Goal: Task Accomplishment & Management: Complete application form

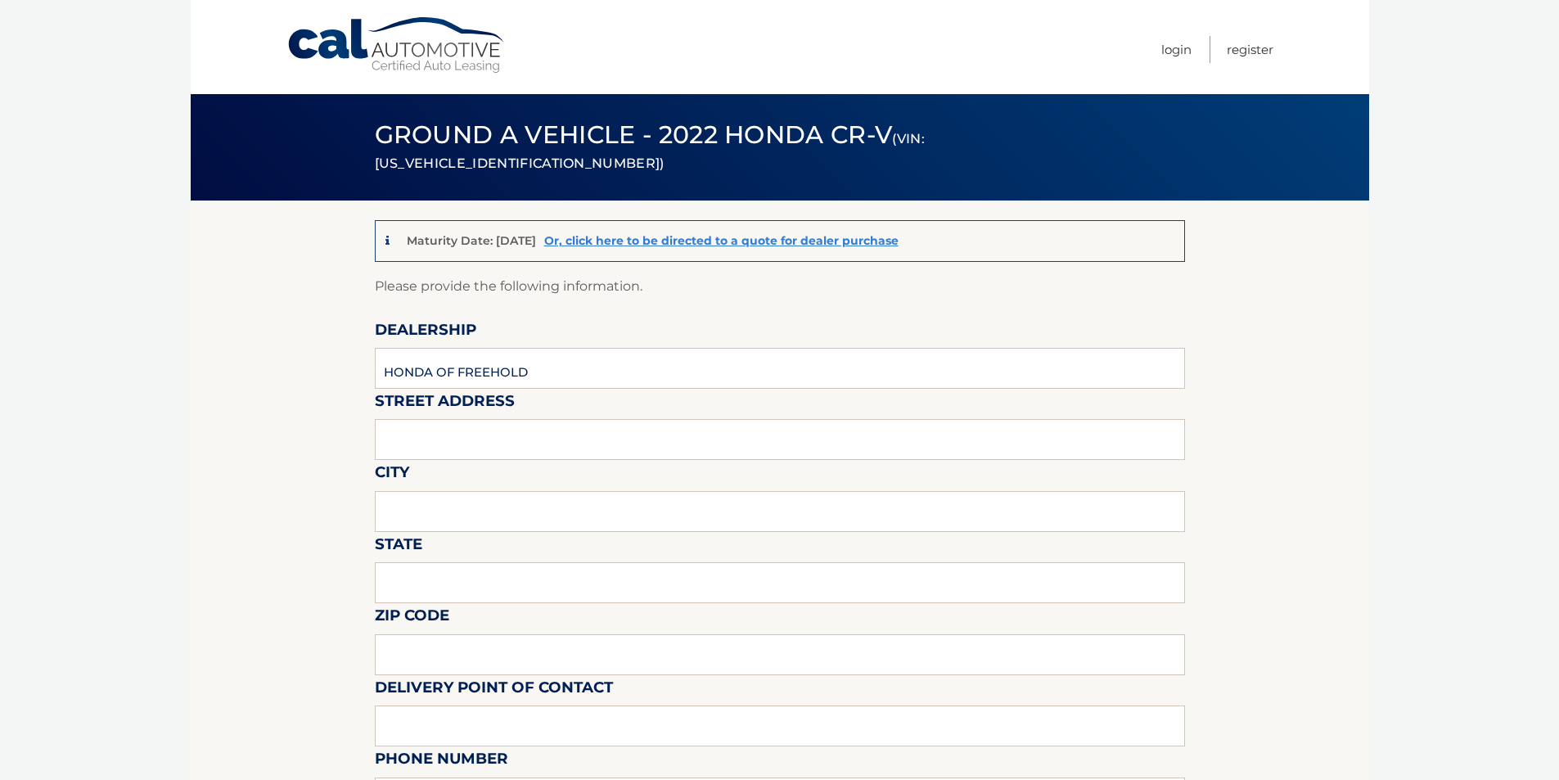
click at [418, 65] on link "Cal Automotive" at bounding box center [397, 45] width 221 height 58
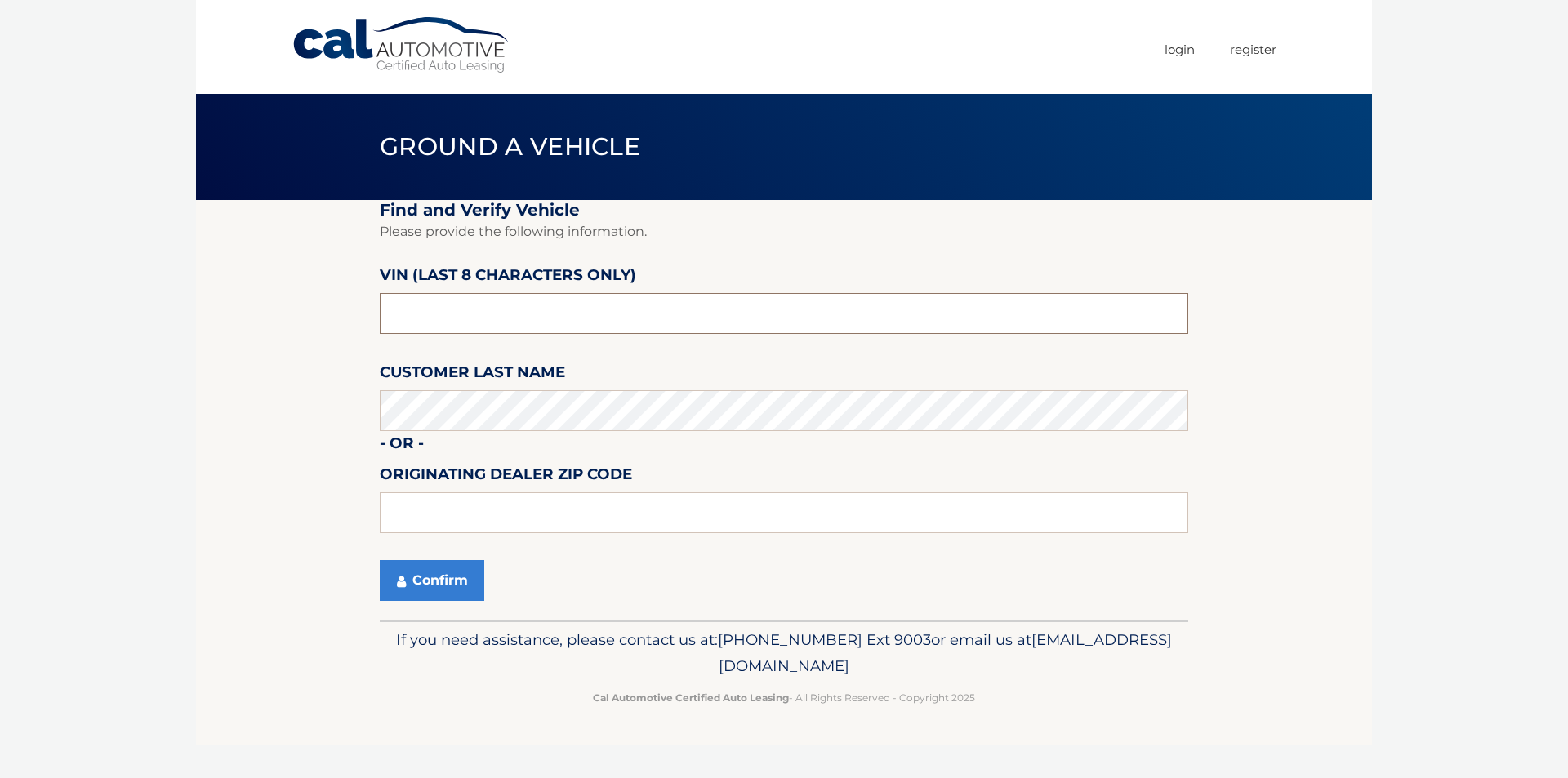
click at [464, 312] on input "text" at bounding box center [784, 313] width 808 height 41
type input "NH648275"
click at [505, 499] on input "0" at bounding box center [784, 513] width 808 height 41
type input "08756"
click at [441, 581] on button "Confirm" at bounding box center [432, 581] width 105 height 41
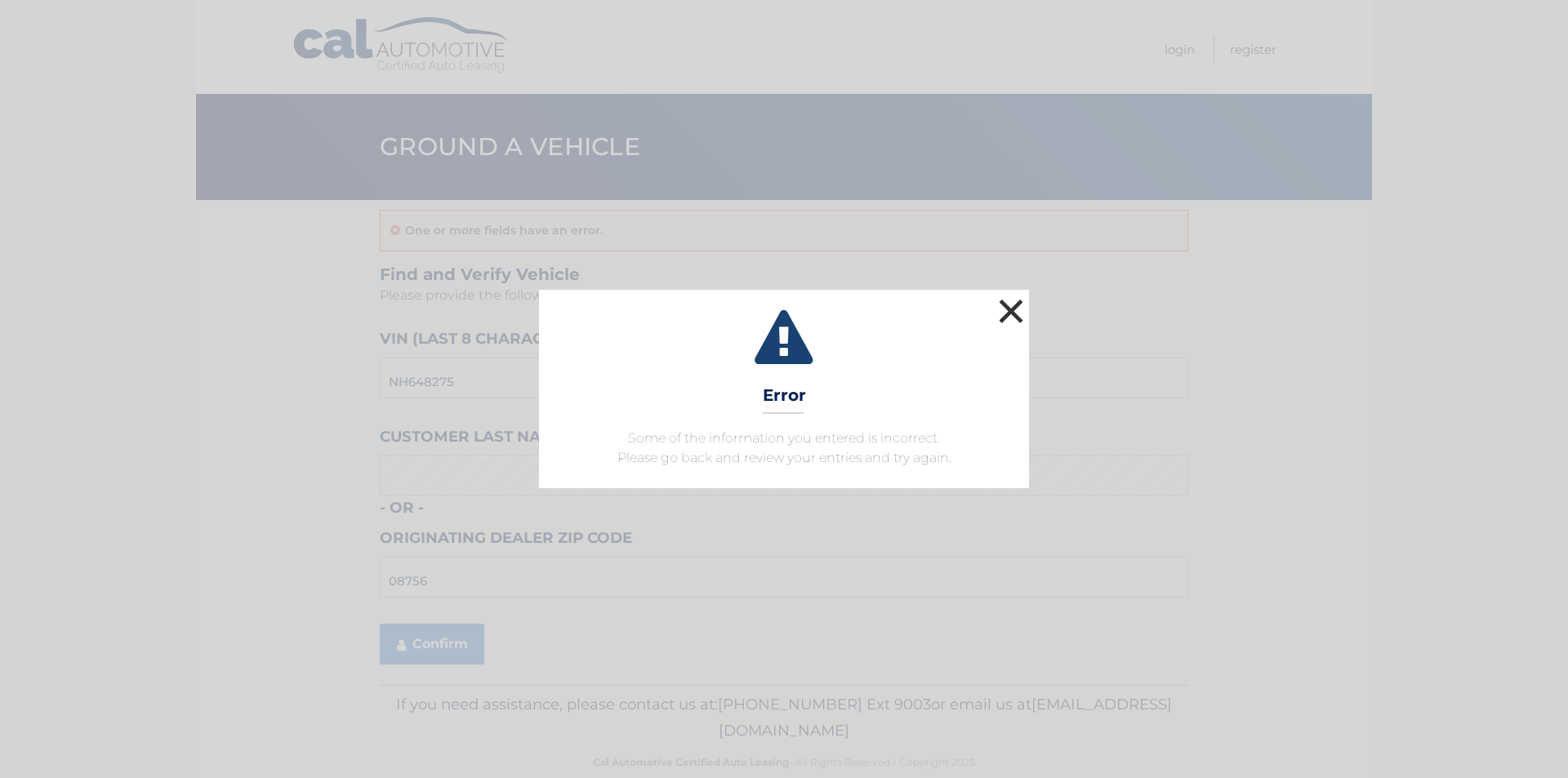
click at [1019, 309] on button "×" at bounding box center [1010, 311] width 33 height 33
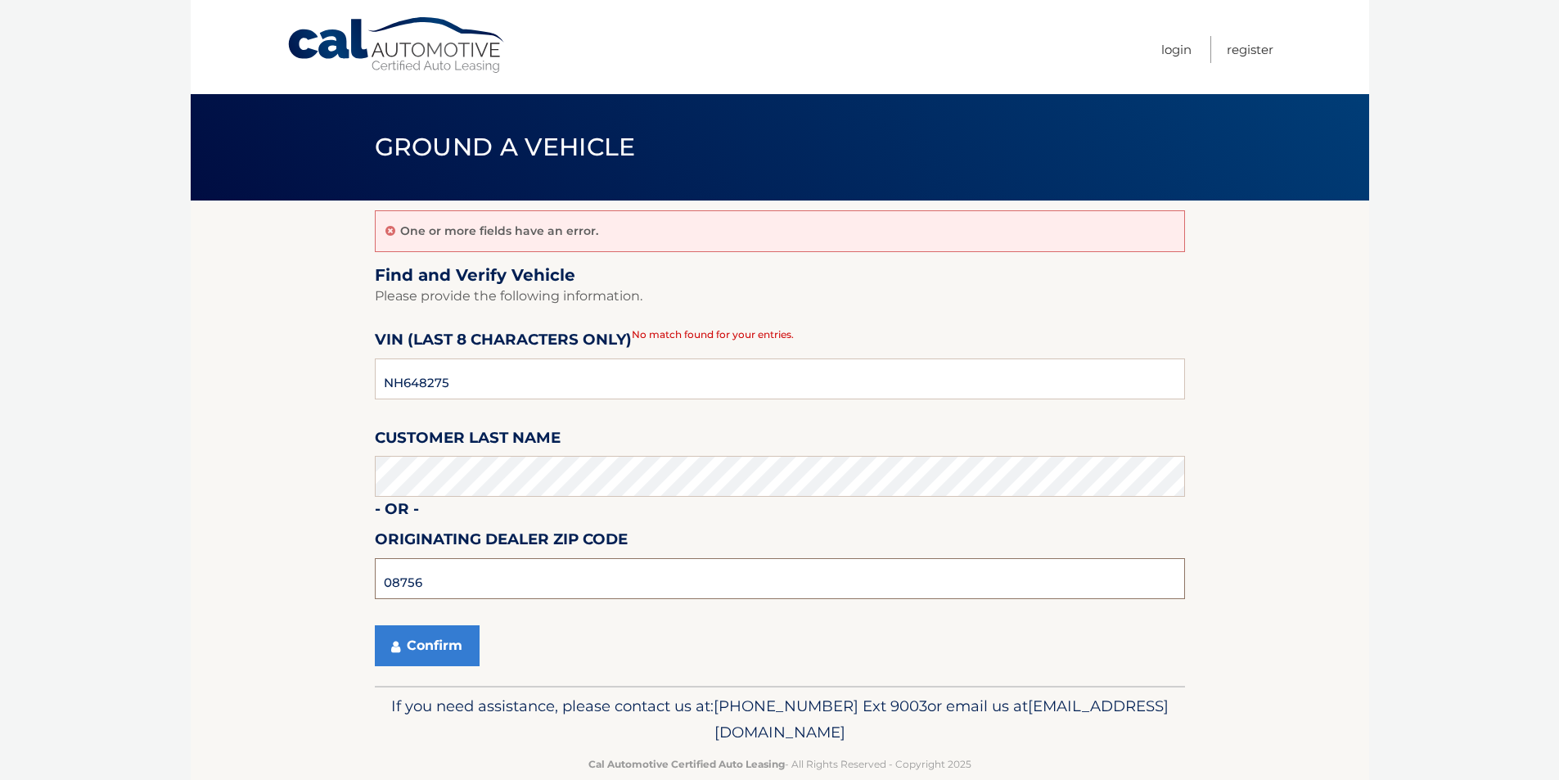
click at [476, 581] on input "08756" at bounding box center [780, 578] width 810 height 41
type input "08857"
click at [463, 632] on button "Confirm" at bounding box center [427, 645] width 105 height 41
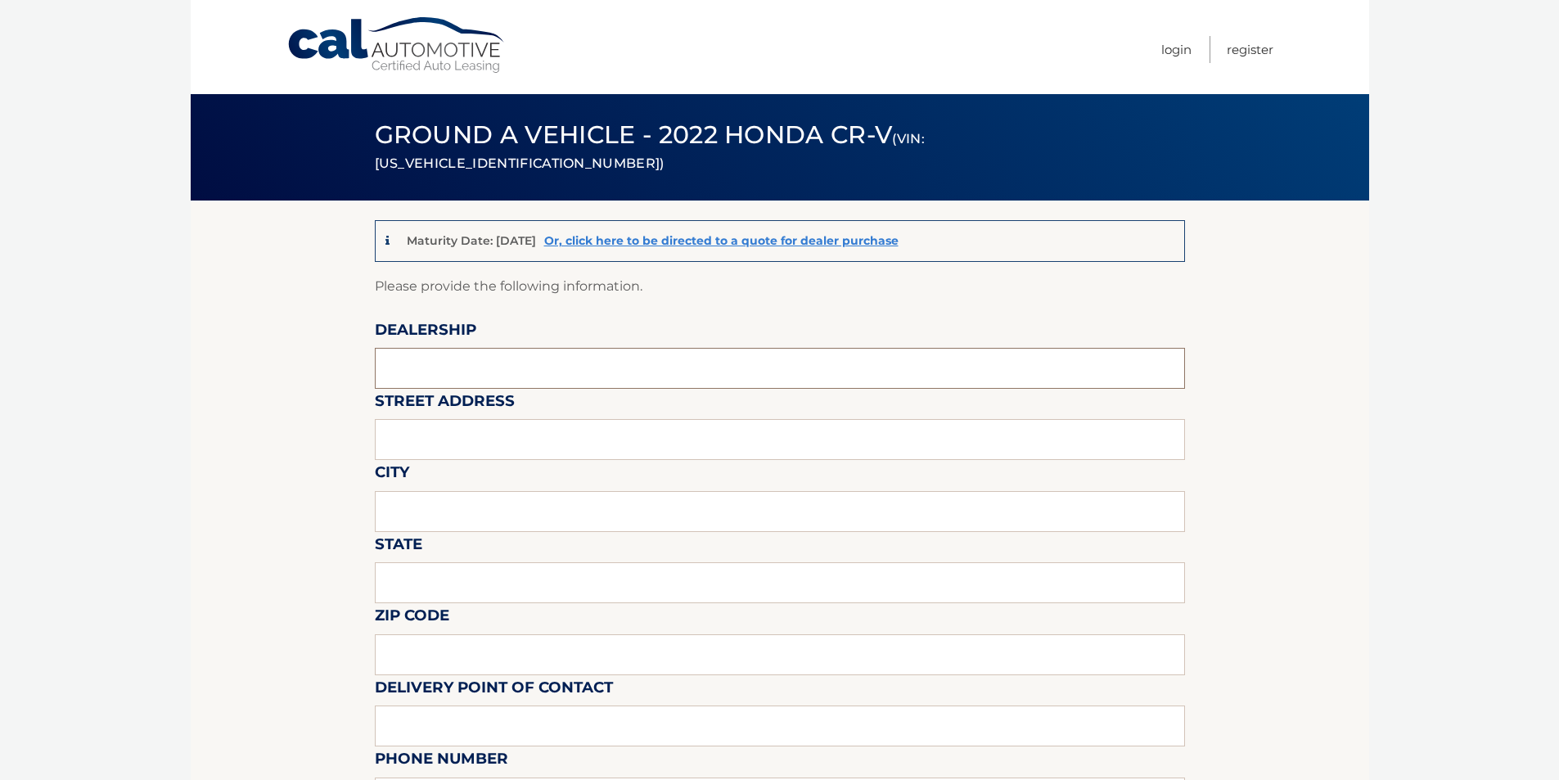
click at [442, 362] on input "text" at bounding box center [780, 368] width 810 height 41
type input "HONDA OF FREEHOLD"
click at [462, 435] on input "text" at bounding box center [780, 439] width 810 height 41
type input "4244 ROUTE 9"
drag, startPoint x: 445, startPoint y: 505, endPoint x: 454, endPoint y: 528, distance: 24.6
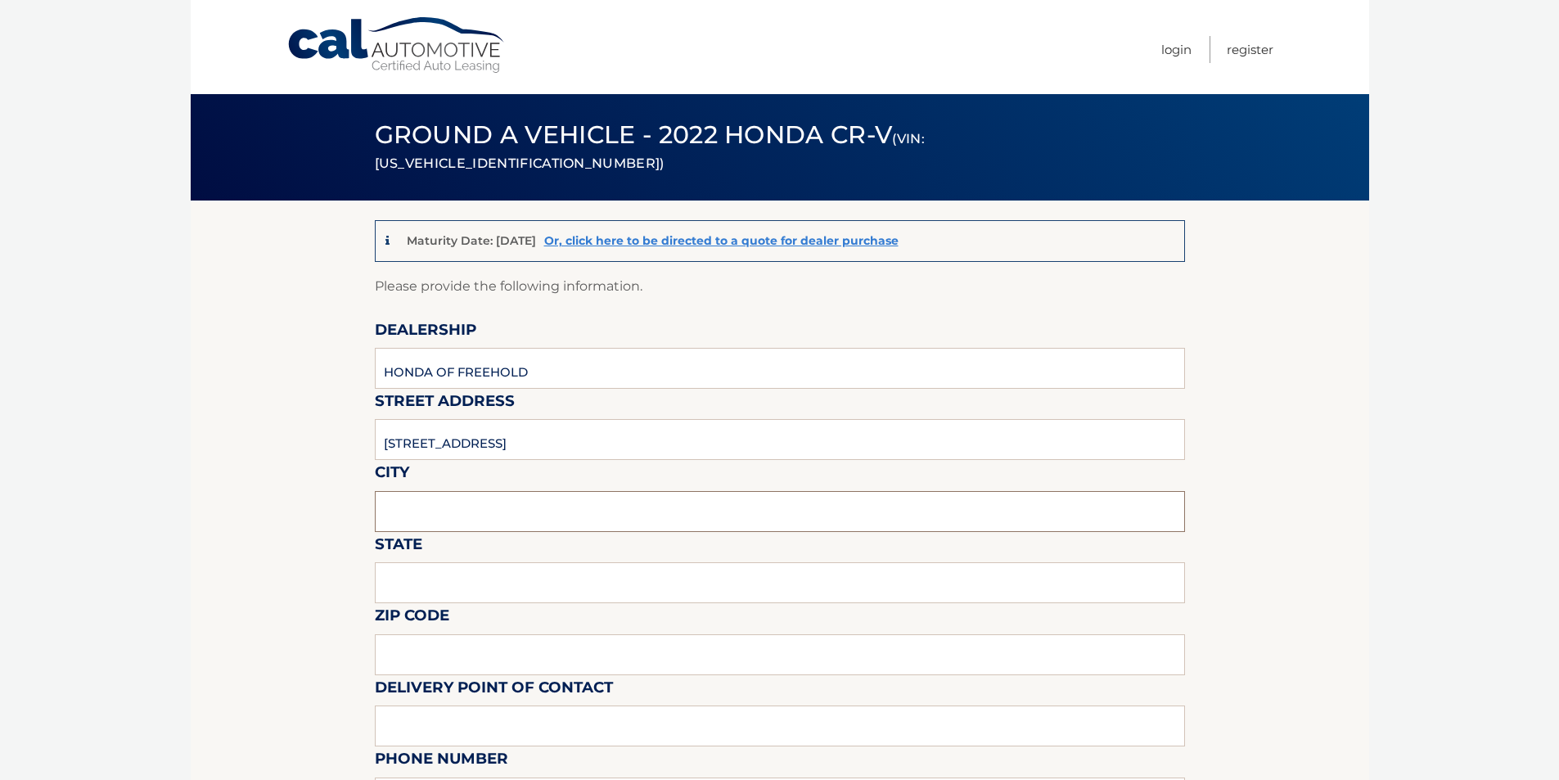
click at [445, 505] on input "text" at bounding box center [780, 511] width 810 height 41
type input "FREEHOLD"
click at [453, 583] on input "text" at bounding box center [780, 582] width 810 height 41
type input "NJ"
click at [389, 648] on input "text" at bounding box center [780, 654] width 810 height 41
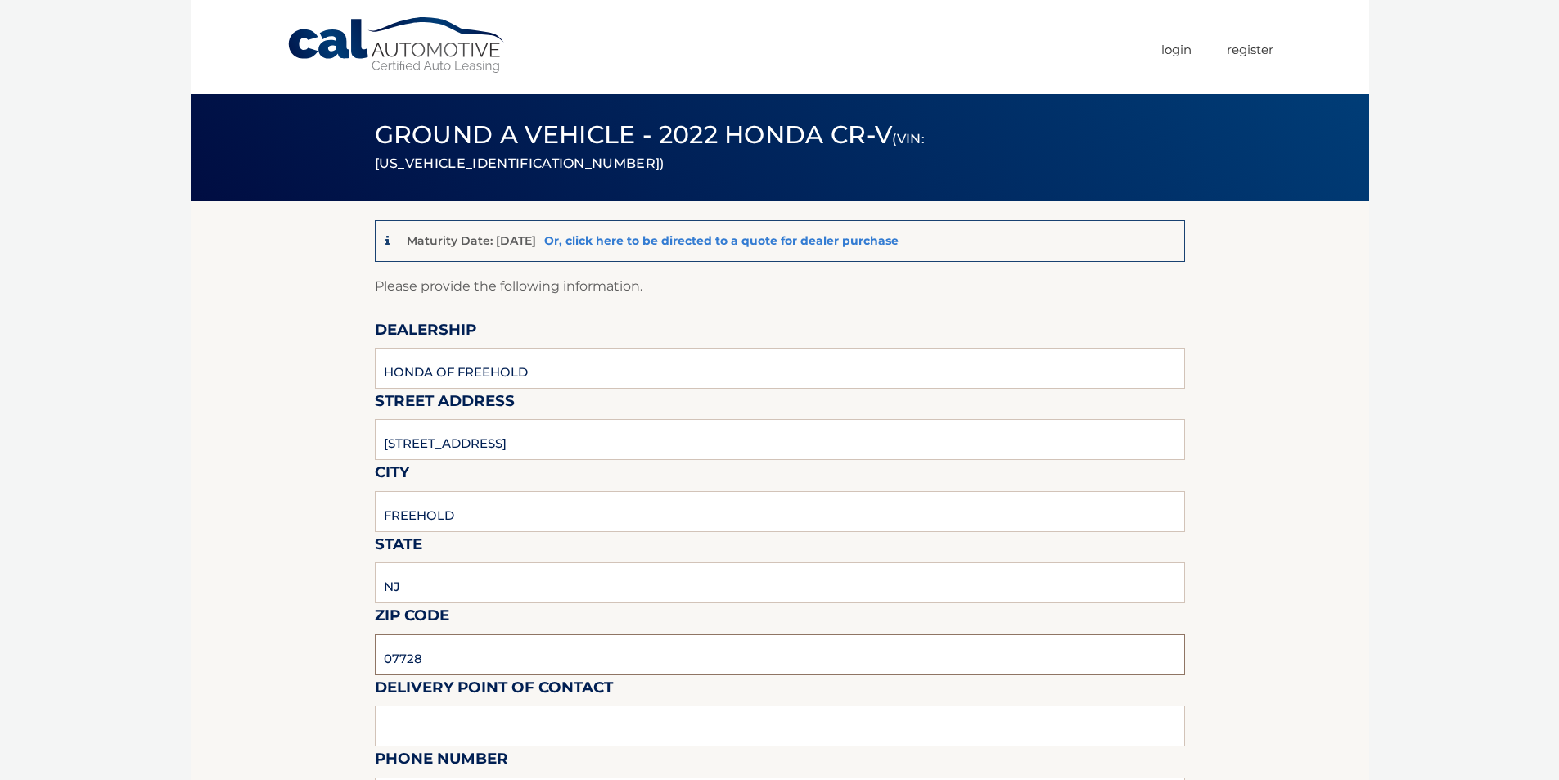
type input "07728"
click at [398, 710] on input "text" at bounding box center [780, 726] width 810 height 41
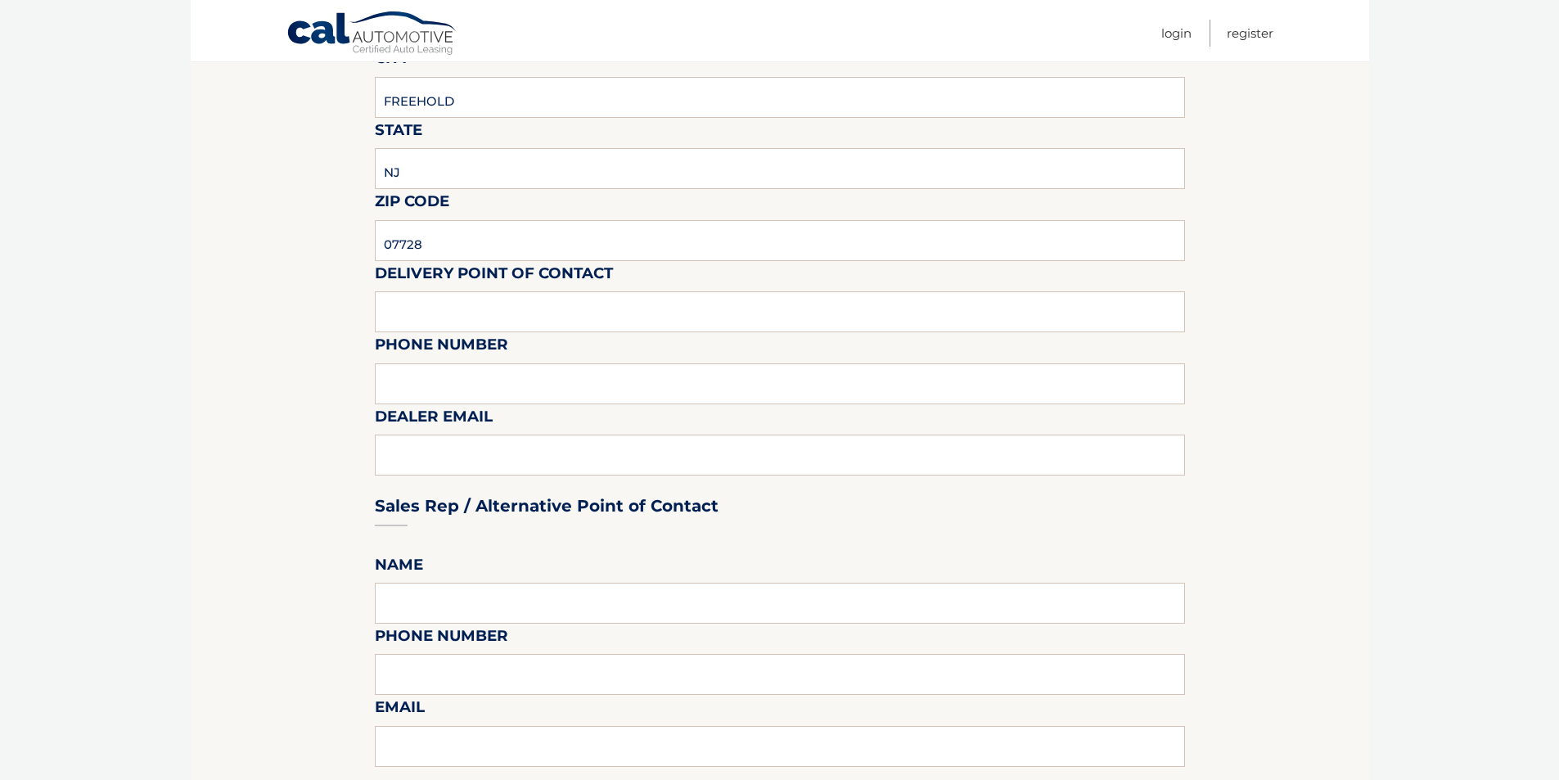
scroll to position [491, 0]
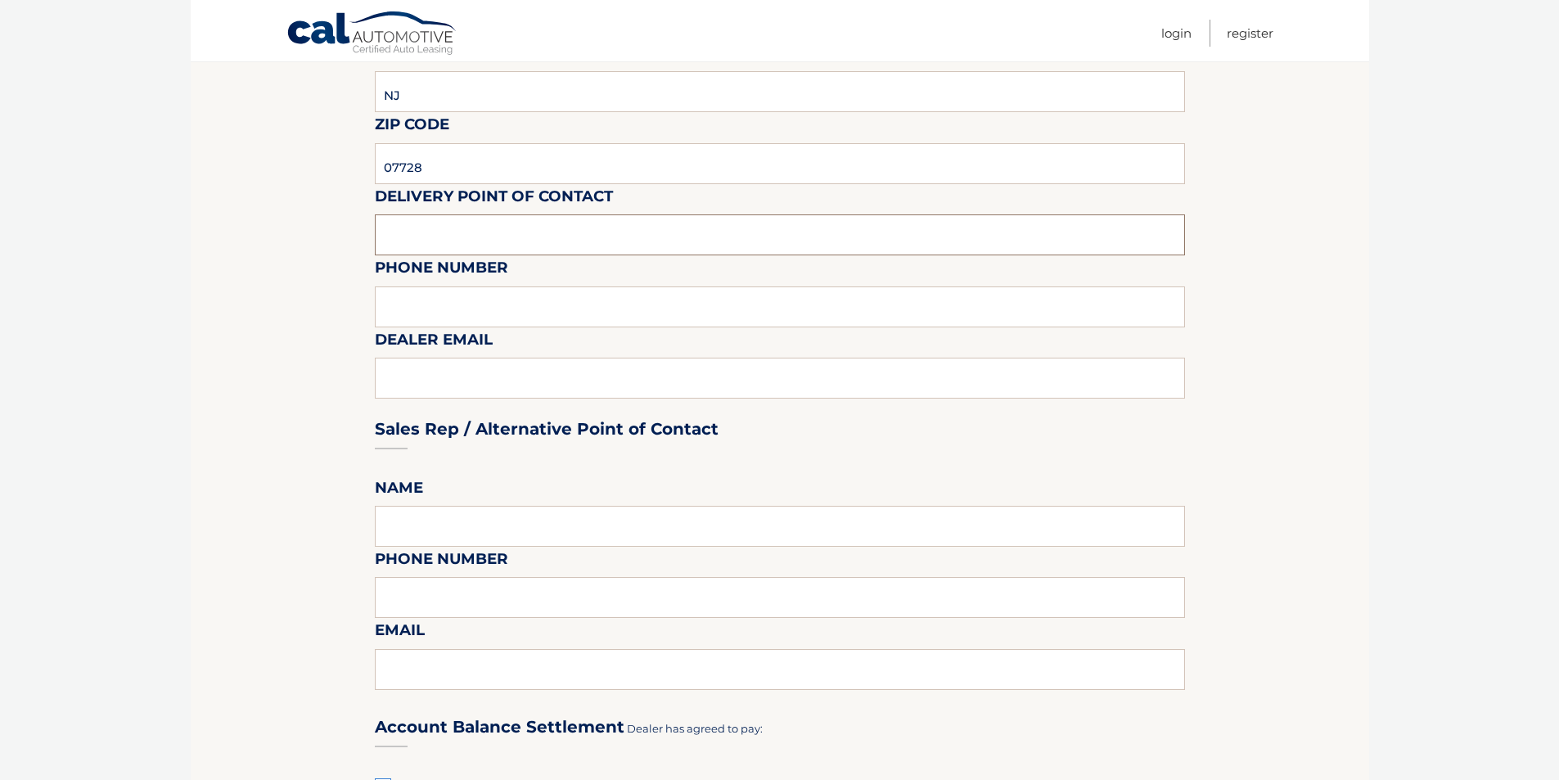
click at [463, 231] on input "text" at bounding box center [780, 234] width 810 height 41
type input "Ihab alsoub"
type input "7328220744"
click at [494, 363] on div "Sales Rep / Alternative Point of Contact" at bounding box center [780, 398] width 810 height 115
click at [490, 368] on div "Sales Rep / Alternative Point of Contact" at bounding box center [780, 398] width 810 height 115
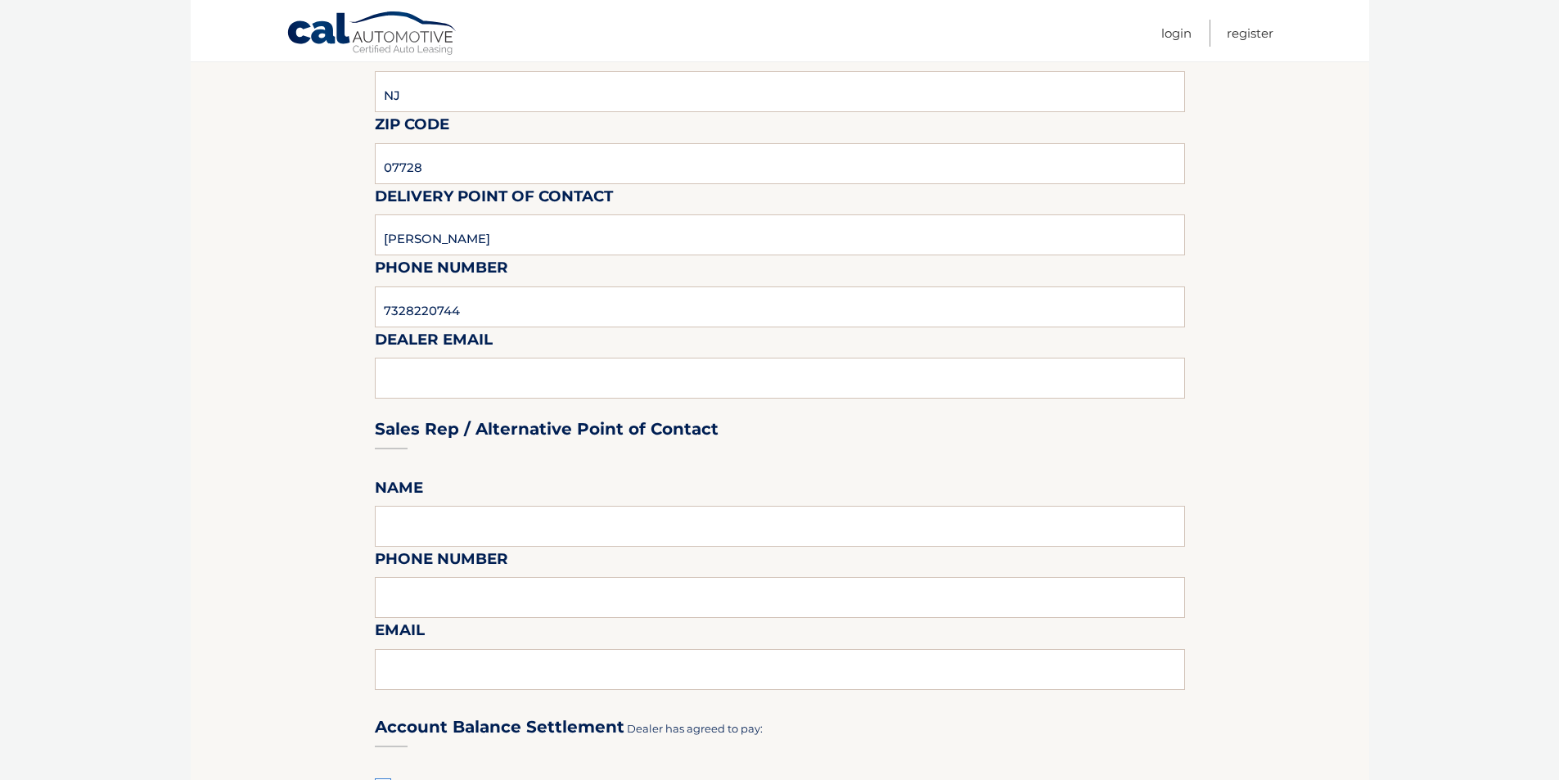
click at [487, 378] on div "Sales Rep / Alternative Point of Contact" at bounding box center [780, 398] width 810 height 115
click at [524, 324] on input "7328220744" at bounding box center [780, 307] width 810 height 41
type input "IALSOUB@JERSEYHONDA.COM"
click at [457, 510] on input "text" at bounding box center [780, 526] width 810 height 41
type input "Ihab alsoub"
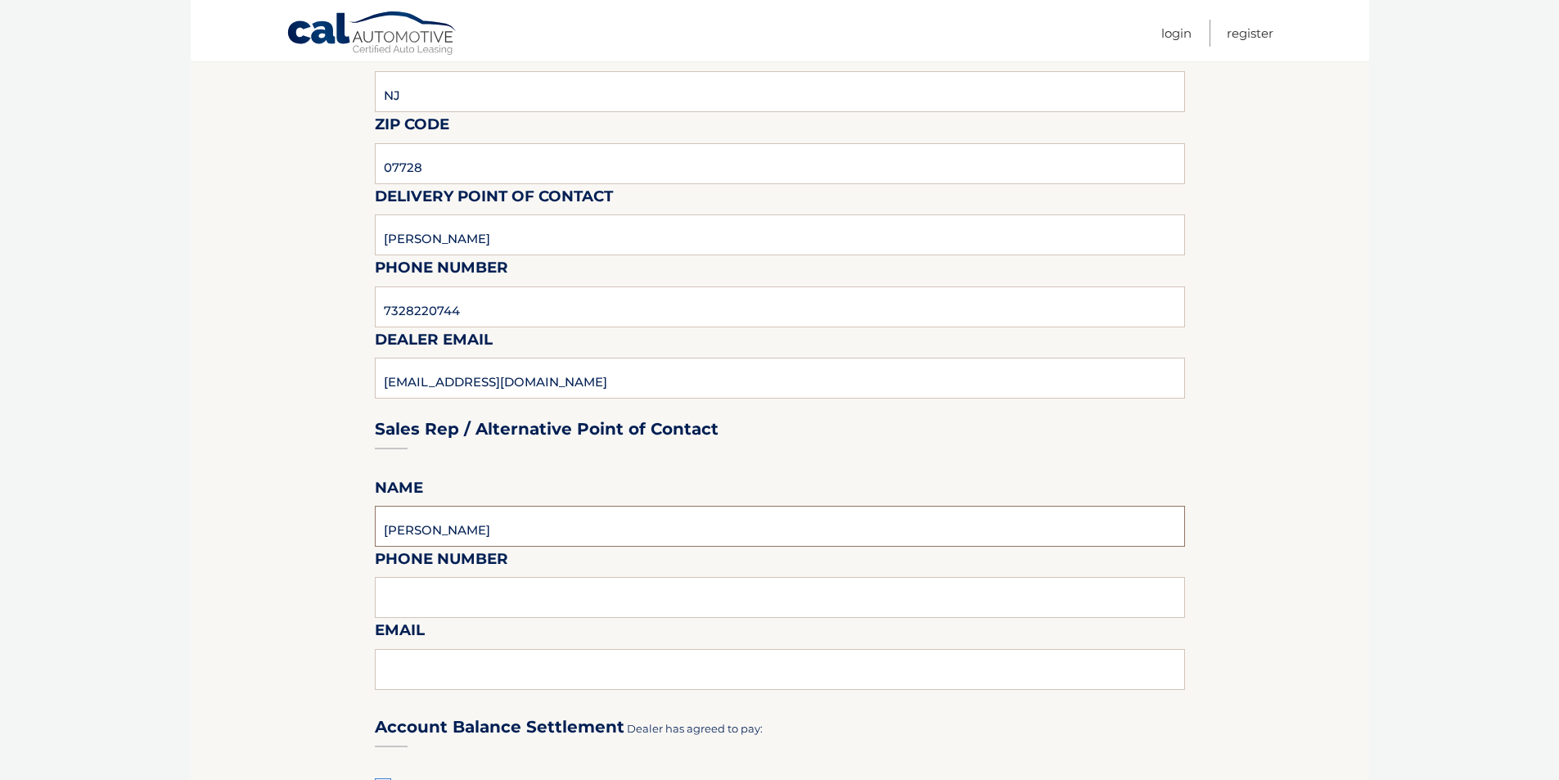
type input "7328220744"
click at [465, 670] on input "text" at bounding box center [780, 669] width 810 height 41
type input "IALSOUB@JERSEYHONDA.COM"
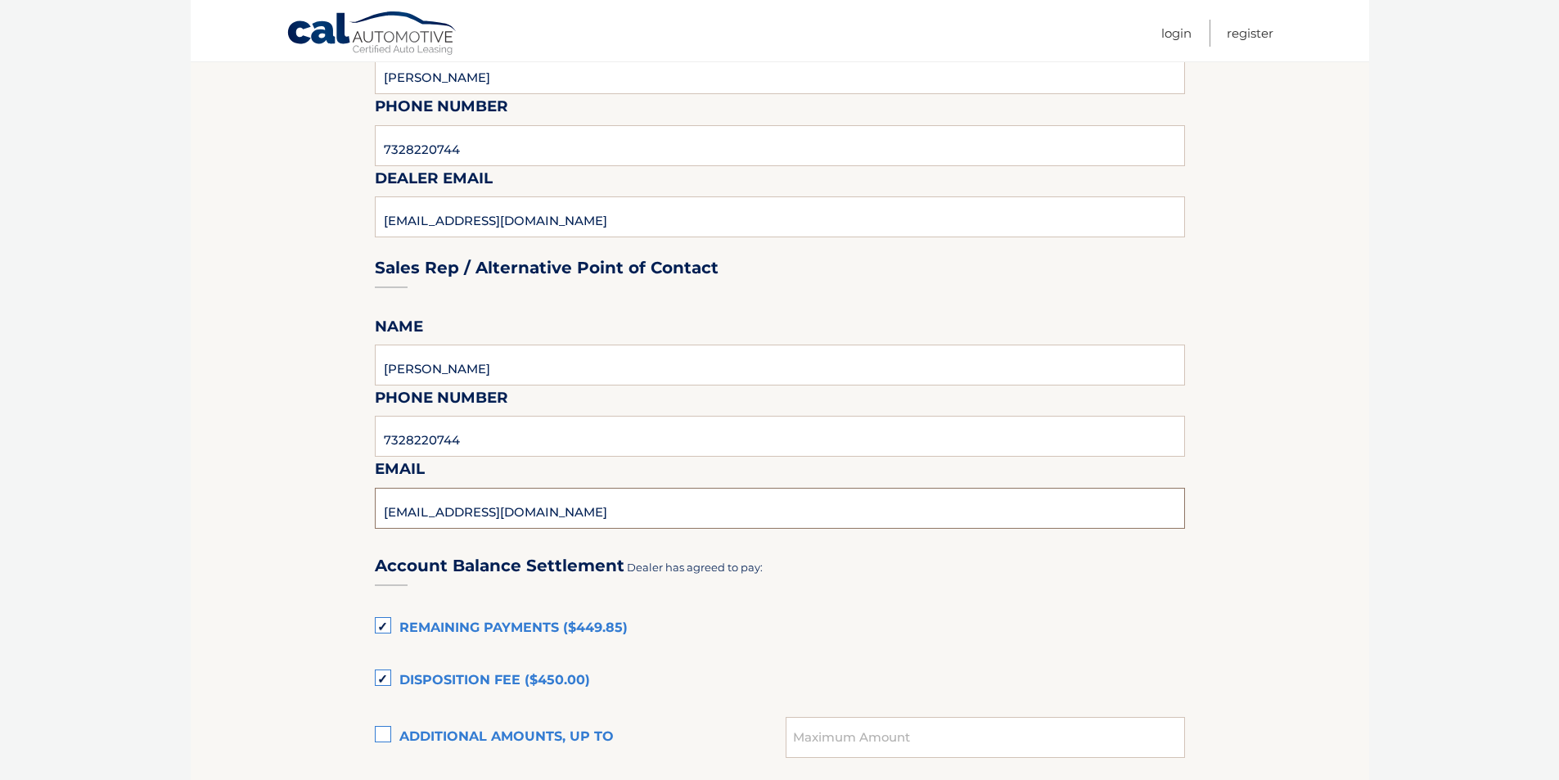
scroll to position [819, 0]
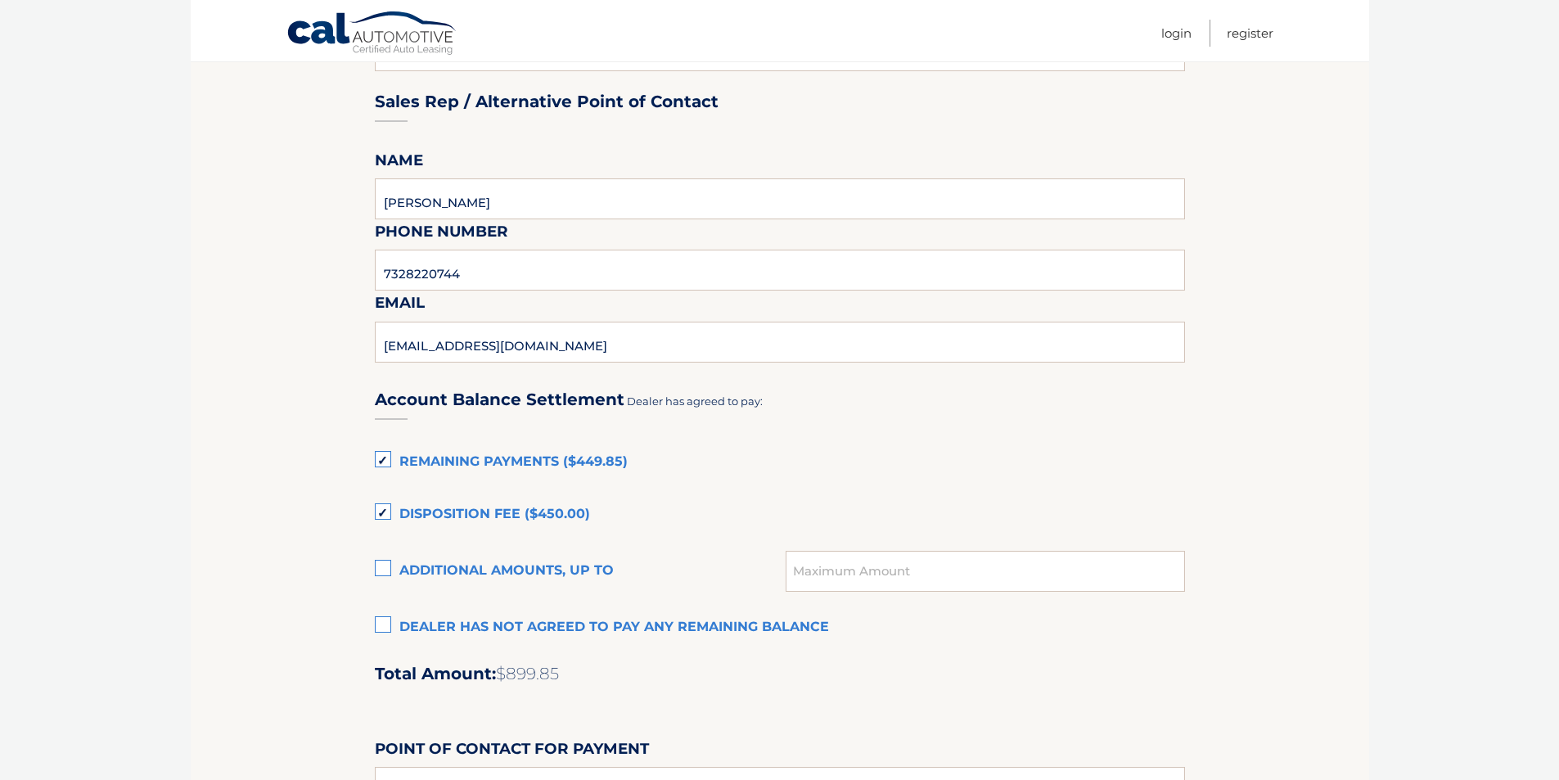
click at [399, 461] on label "Remaining Payments ($449.85)" at bounding box center [780, 462] width 810 height 33
click at [0, 0] on input "Remaining Payments ($449.85)" at bounding box center [0, 0] width 0 height 0
drag, startPoint x: 386, startPoint y: 508, endPoint x: 384, endPoint y: 526, distance: 17.3
click at [386, 509] on label "Disposition Fee ($450.00)" at bounding box center [780, 515] width 810 height 33
click at [0, 0] on input "Disposition Fee ($450.00)" at bounding box center [0, 0] width 0 height 0
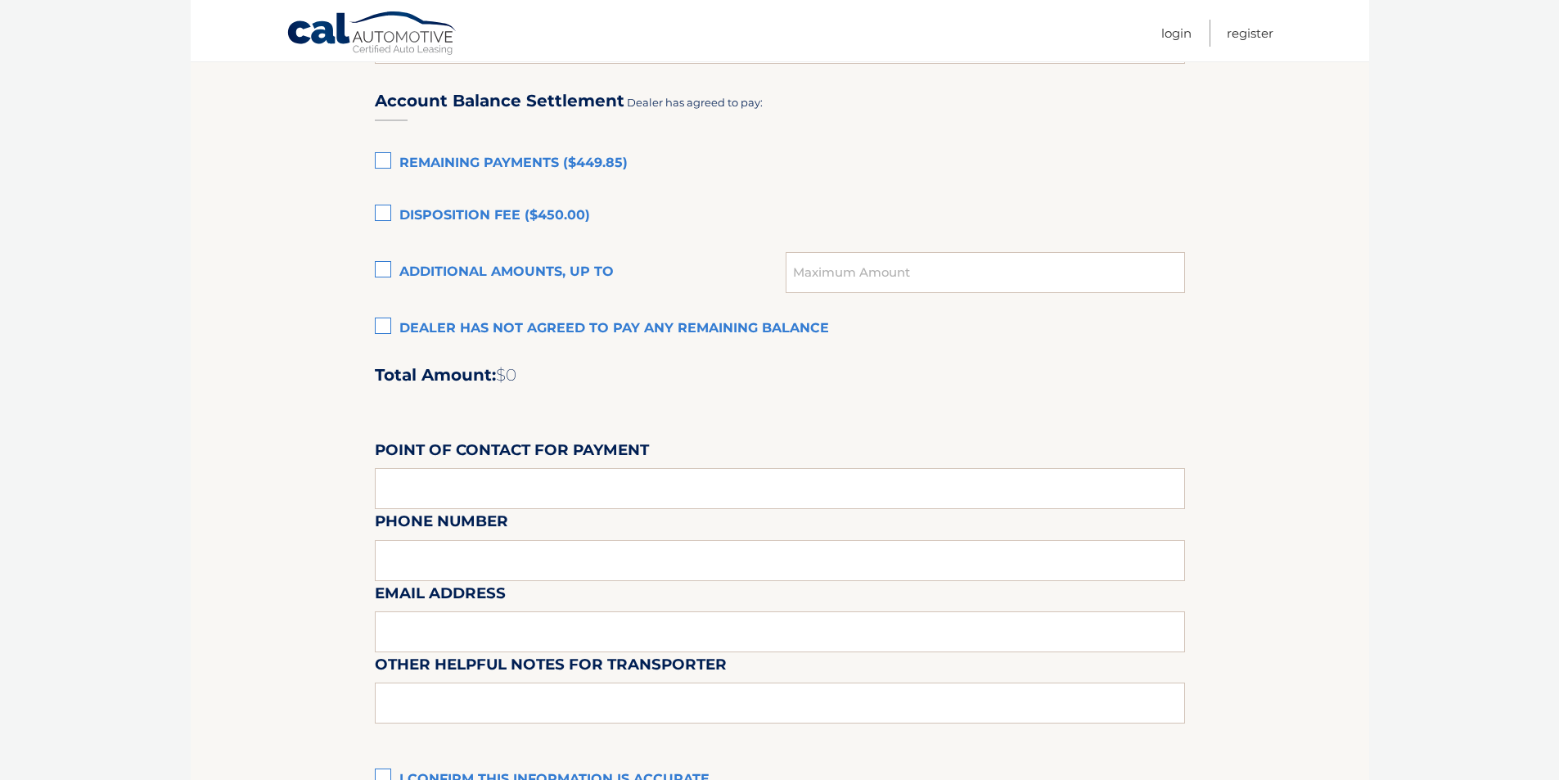
scroll to position [1146, 0]
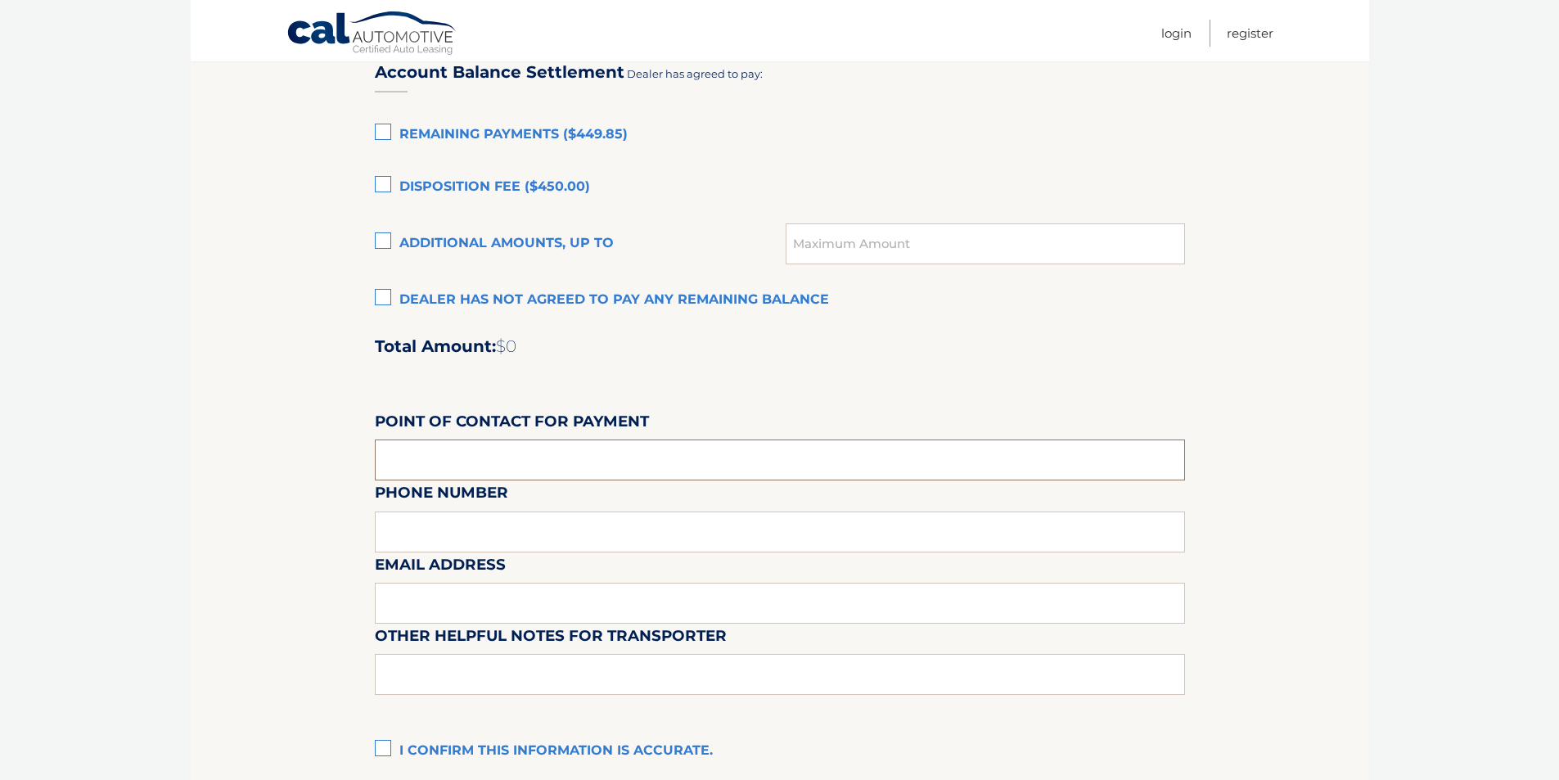
click at [481, 464] on input "text" at bounding box center [780, 460] width 810 height 41
type input "IHAB ALSOUB"
click at [500, 523] on div "Email Address" at bounding box center [780, 516] width 810 height 71
click at [494, 535] on div "Email Address" at bounding box center [780, 516] width 810 height 71
click at [498, 472] on input "IHAB ALSOUB" at bounding box center [780, 460] width 810 height 41
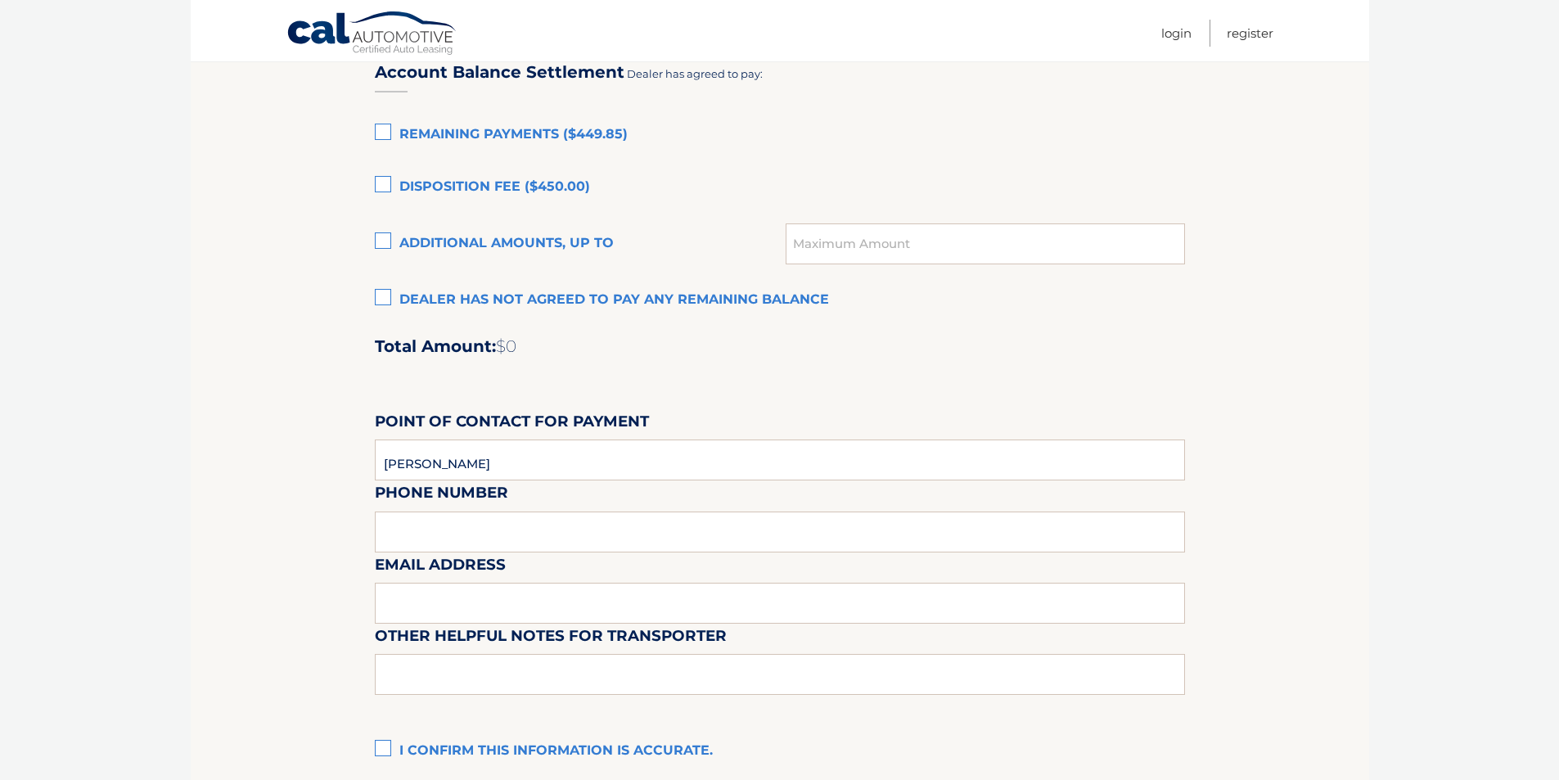
click at [490, 526] on div "Email Address" at bounding box center [780, 516] width 810 height 71
click at [468, 537] on div "Email Address" at bounding box center [780, 516] width 810 height 71
click at [526, 483] on div "Email Address" at bounding box center [780, 516] width 810 height 71
click at [521, 468] on input "IHAB ALSOUB" at bounding box center [780, 460] width 810 height 41
type input "7328220744"
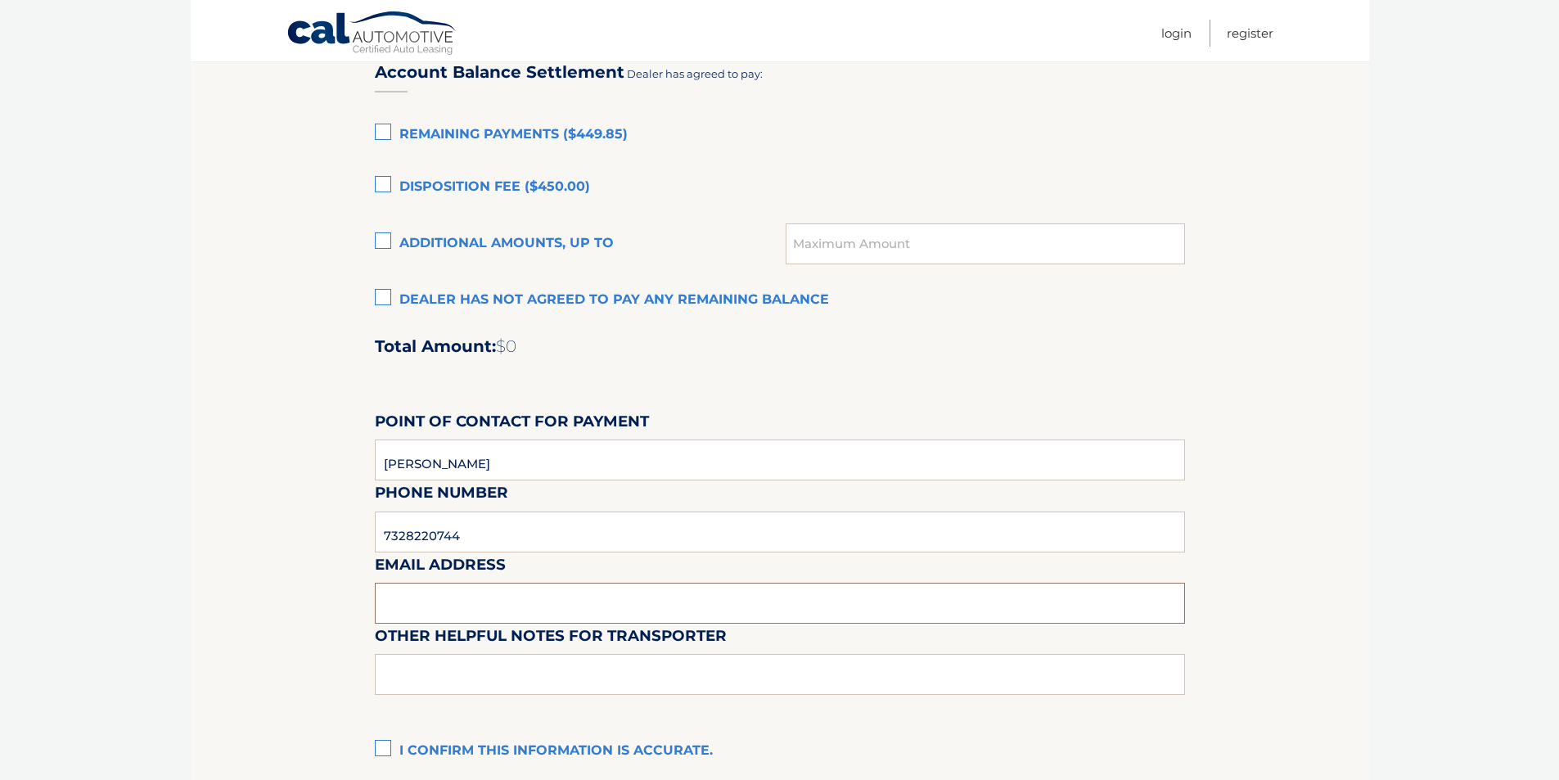
click at [500, 594] on input "text" at bounding box center [780, 603] width 810 height 41
type input "IALSOUB@JERSEYHONDA.COM"
click at [497, 672] on input "text" at bounding box center [780, 674] width 810 height 41
type input "VEHICLE IS ON OUR LOT"
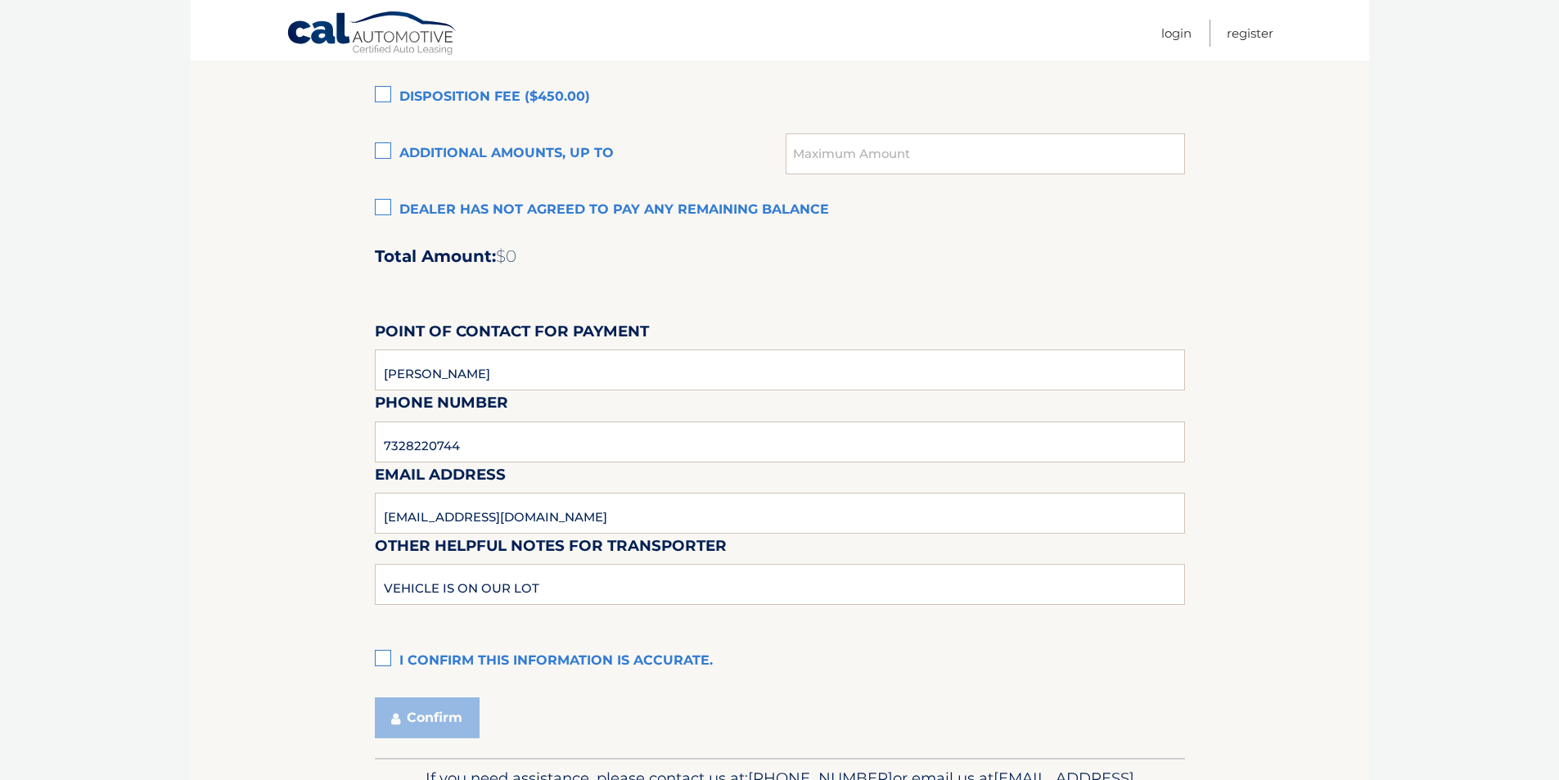
scroll to position [1338, 0]
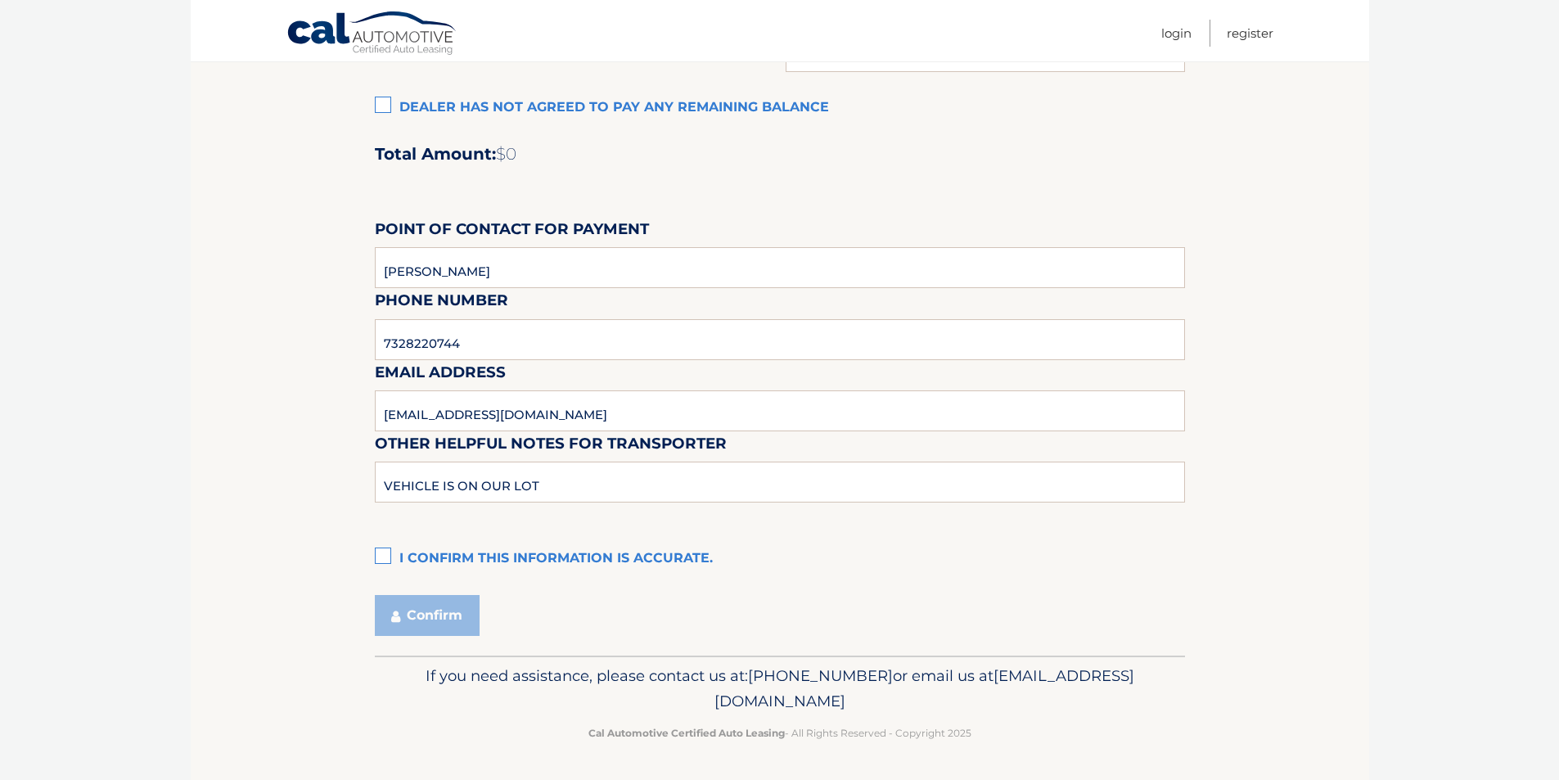
click at [386, 563] on label "I confirm this information is accurate." at bounding box center [780, 559] width 810 height 33
click at [0, 0] on input "I confirm this information is accurate." at bounding box center [0, 0] width 0 height 0
click at [447, 621] on button "Confirm" at bounding box center [427, 615] width 105 height 41
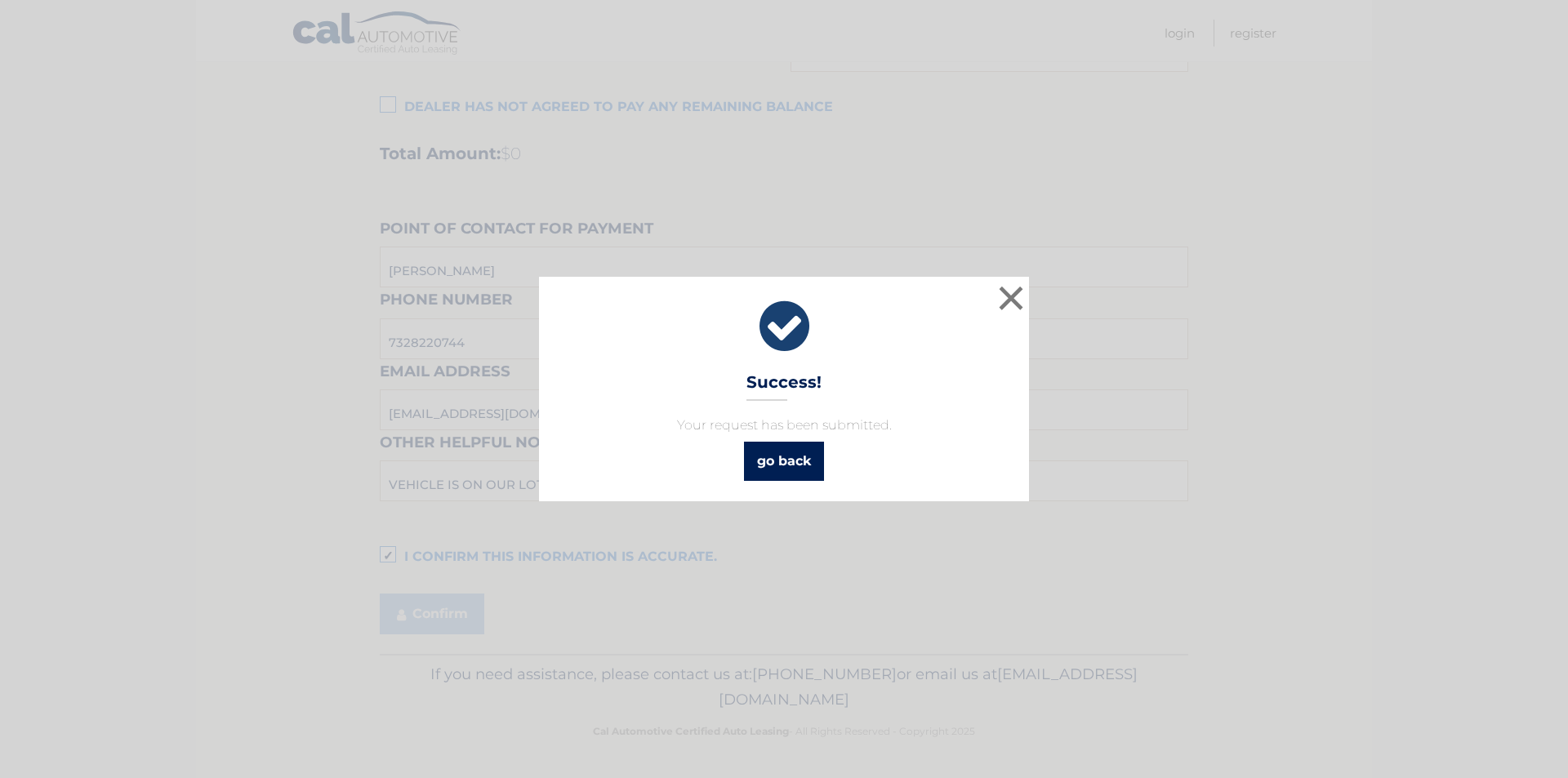
click at [771, 459] on link "go back" at bounding box center [784, 461] width 80 height 39
